Goal: Task Accomplishment & Management: Manage account settings

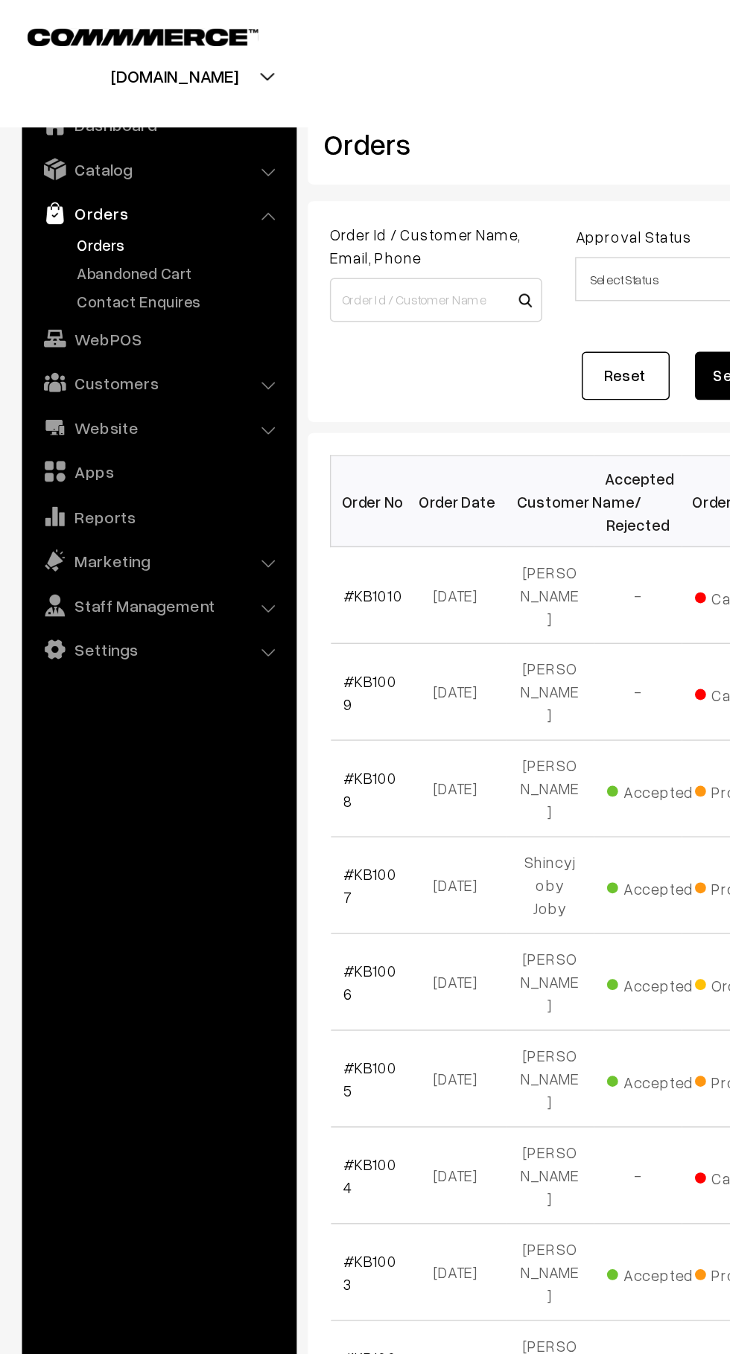
click at [104, 184] on link "Abandoned Cart" at bounding box center [121, 185] width 147 height 16
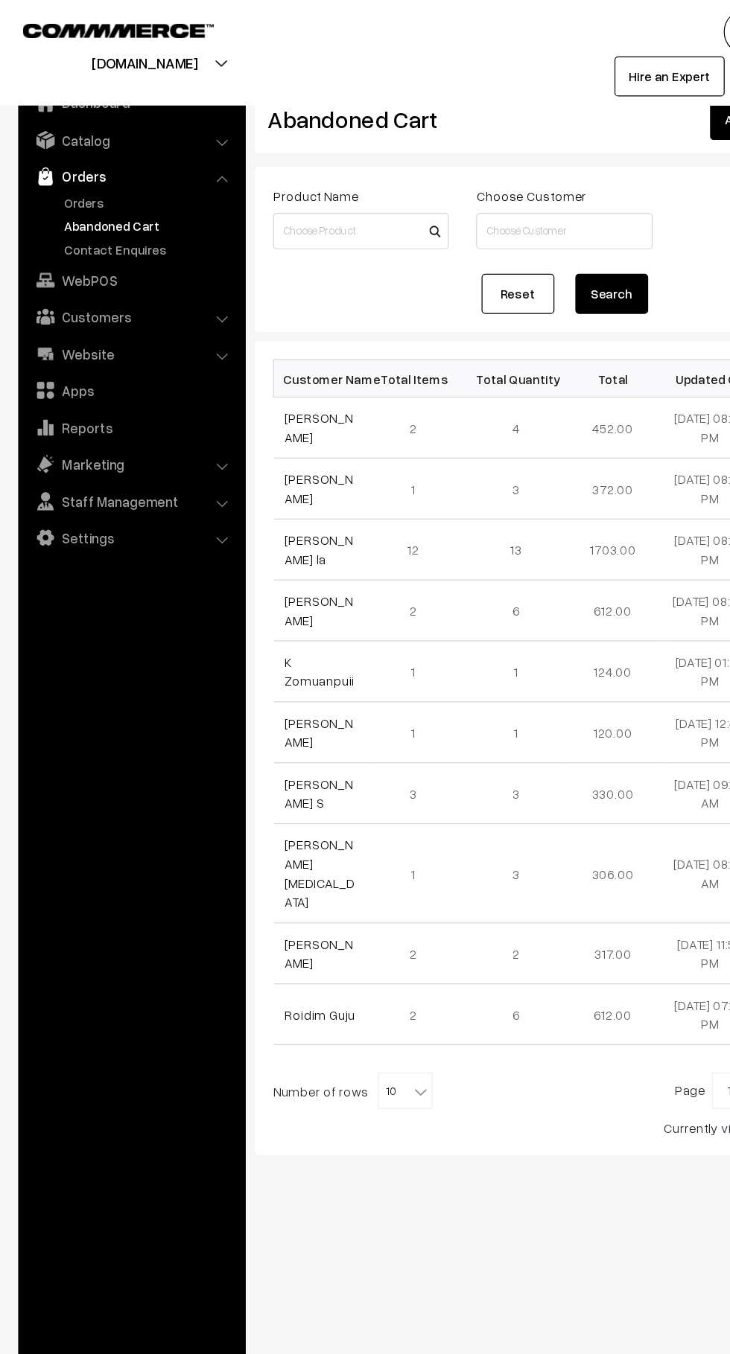
click at [100, 268] on link "Customers" at bounding box center [107, 259] width 177 height 27
click at [100, 229] on link "Customers" at bounding box center [121, 226] width 147 height 16
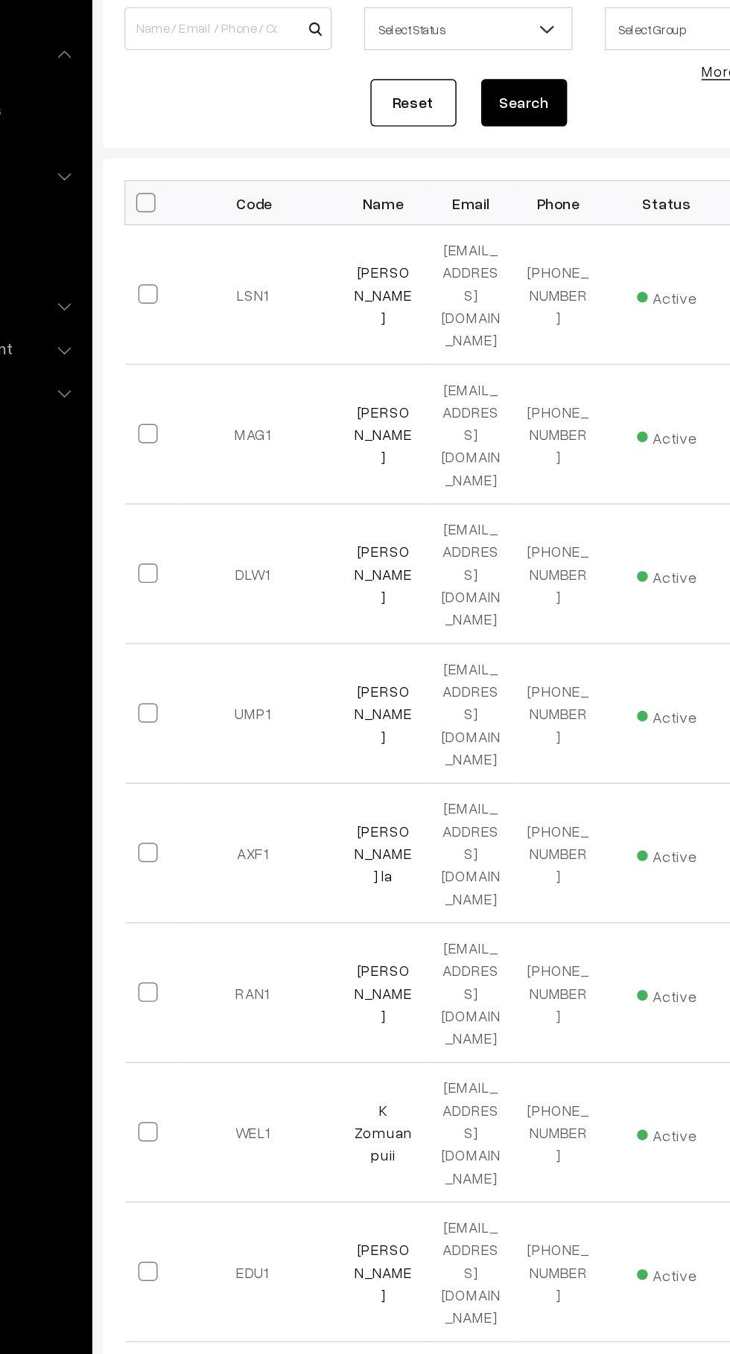
click at [410, 351] on link "[PERSON_NAME]" at bounding box center [403, 373] width 40 height 44
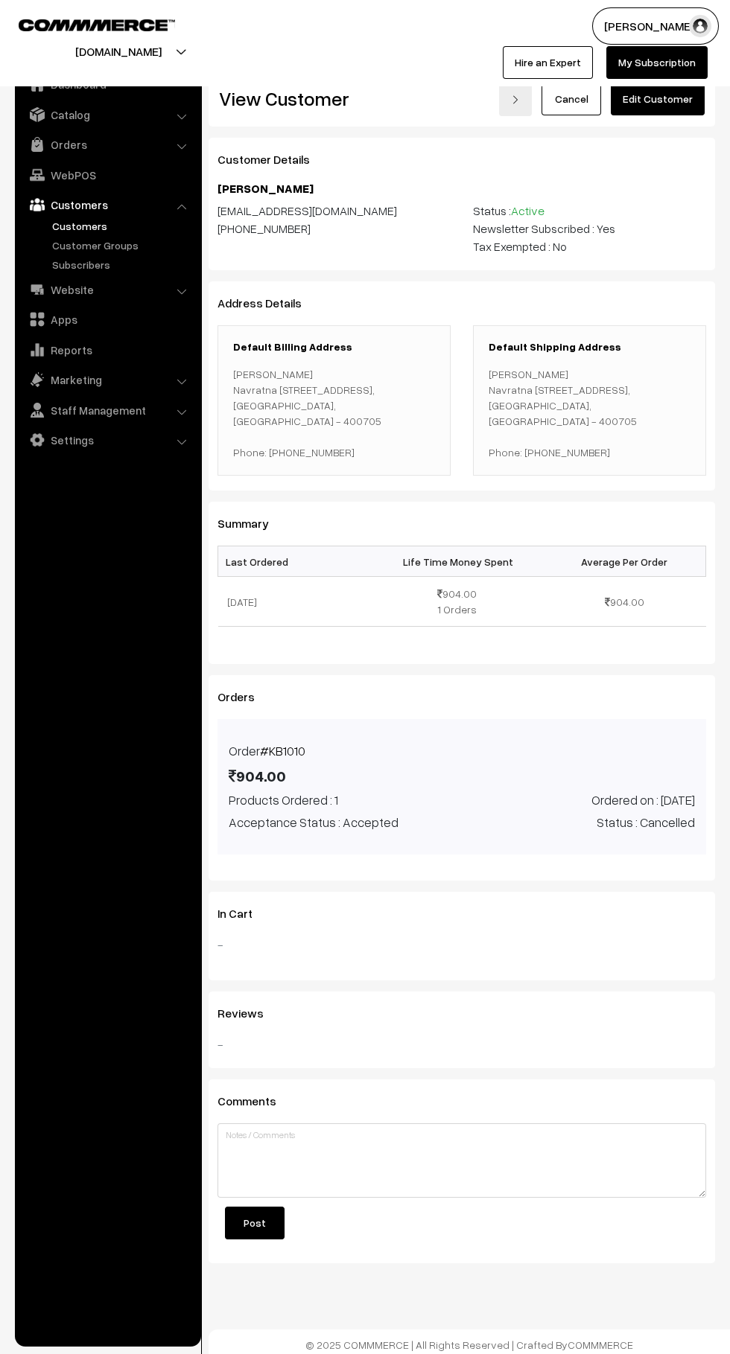
click at [462, 774] on div "Order #KB1010 904.00" at bounding box center [461, 766] width 488 height 49
click at [382, 826] on span "Acceptance Status : Accepted" at bounding box center [314, 822] width 170 height 19
click at [276, 754] on link "#KB1010" at bounding box center [282, 751] width 45 height 16
